Goal: Transaction & Acquisition: Purchase product/service

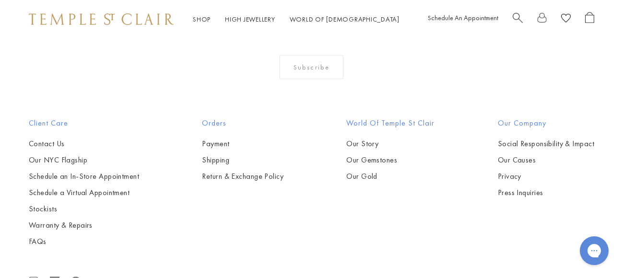
scroll to position [1570, 0]
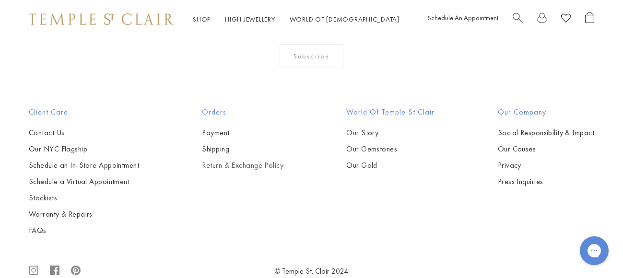
click at [240, 160] on link "Return & Exchange Policy" at bounding box center [243, 165] width 82 height 11
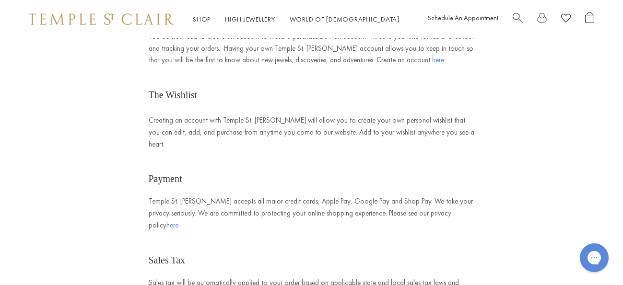
scroll to position [940, 0]
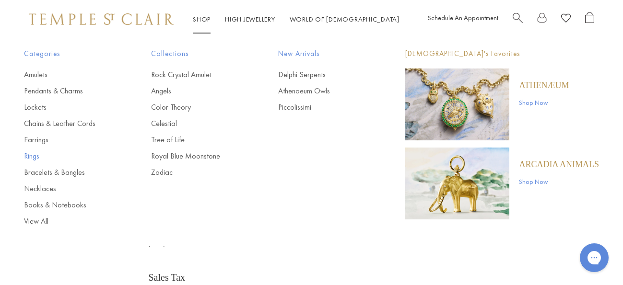
click at [35, 156] on link "Rings" at bounding box center [68, 156] width 89 height 11
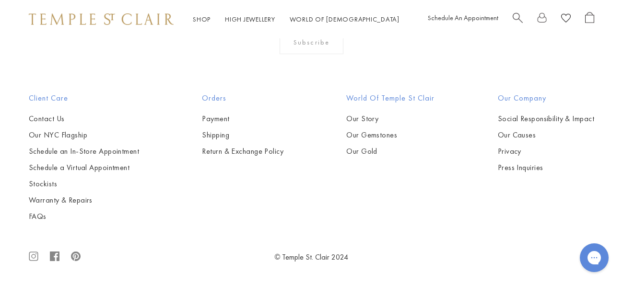
scroll to position [2254, 0]
click at [0, 0] on img at bounding box center [0, 0] width 0 height 0
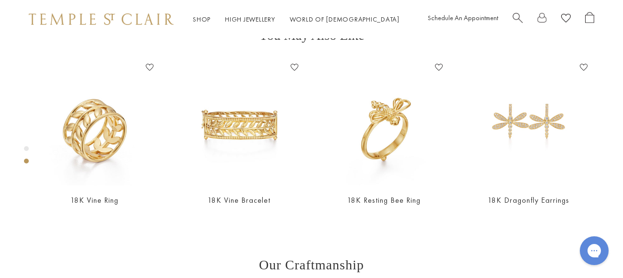
scroll to position [374, 0]
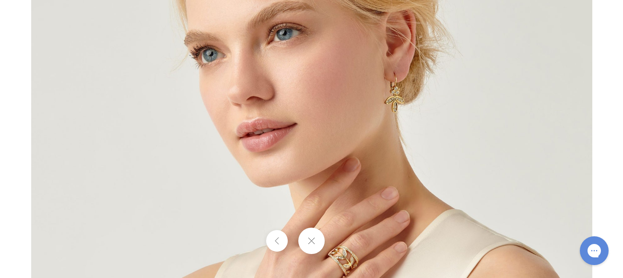
click at [339, 215] on img at bounding box center [311, 139] width 561 height 561
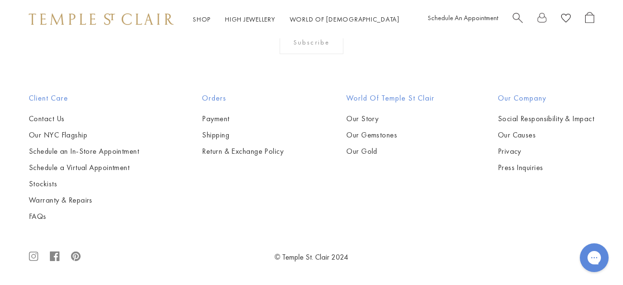
scroll to position [3405, 0]
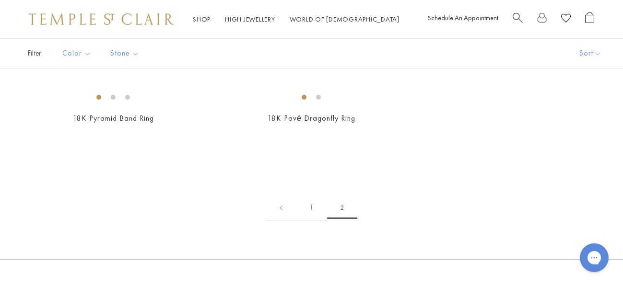
scroll to position [96, 0]
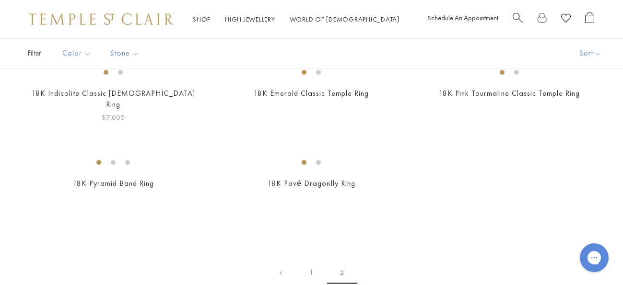
click at [0, 0] on img at bounding box center [0, 0] width 0 height 0
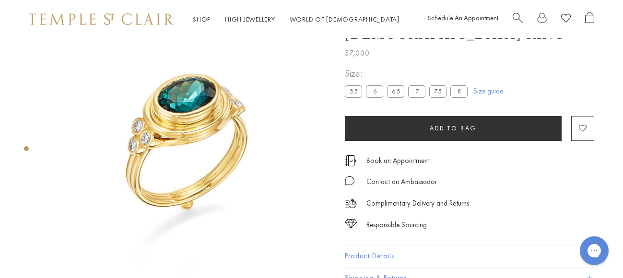
click at [463, 91] on label "8" at bounding box center [458, 91] width 17 height 12
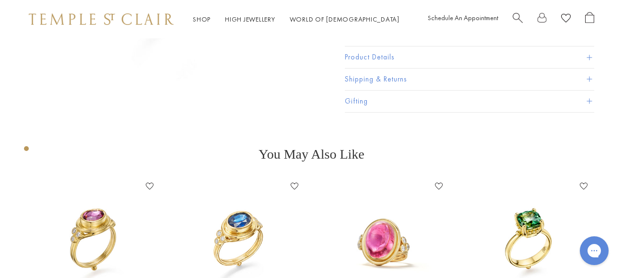
scroll to position [278, 0]
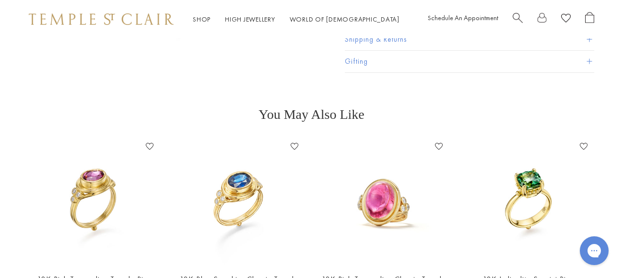
click at [527, 177] on img at bounding box center [529, 202] width 126 height 126
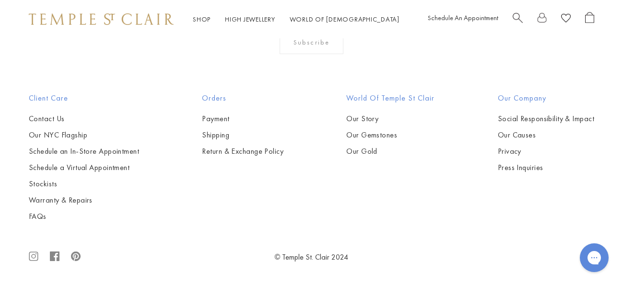
scroll to position [2254, 0]
click at [0, 0] on img at bounding box center [0, 0] width 0 height 0
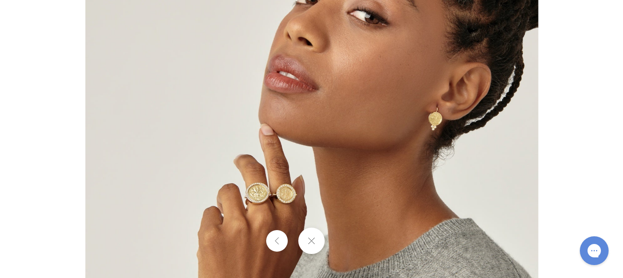
click at [281, 204] on img at bounding box center [311, 90] width 453 height 451
